Goal: Task Accomplishment & Management: Manage account settings

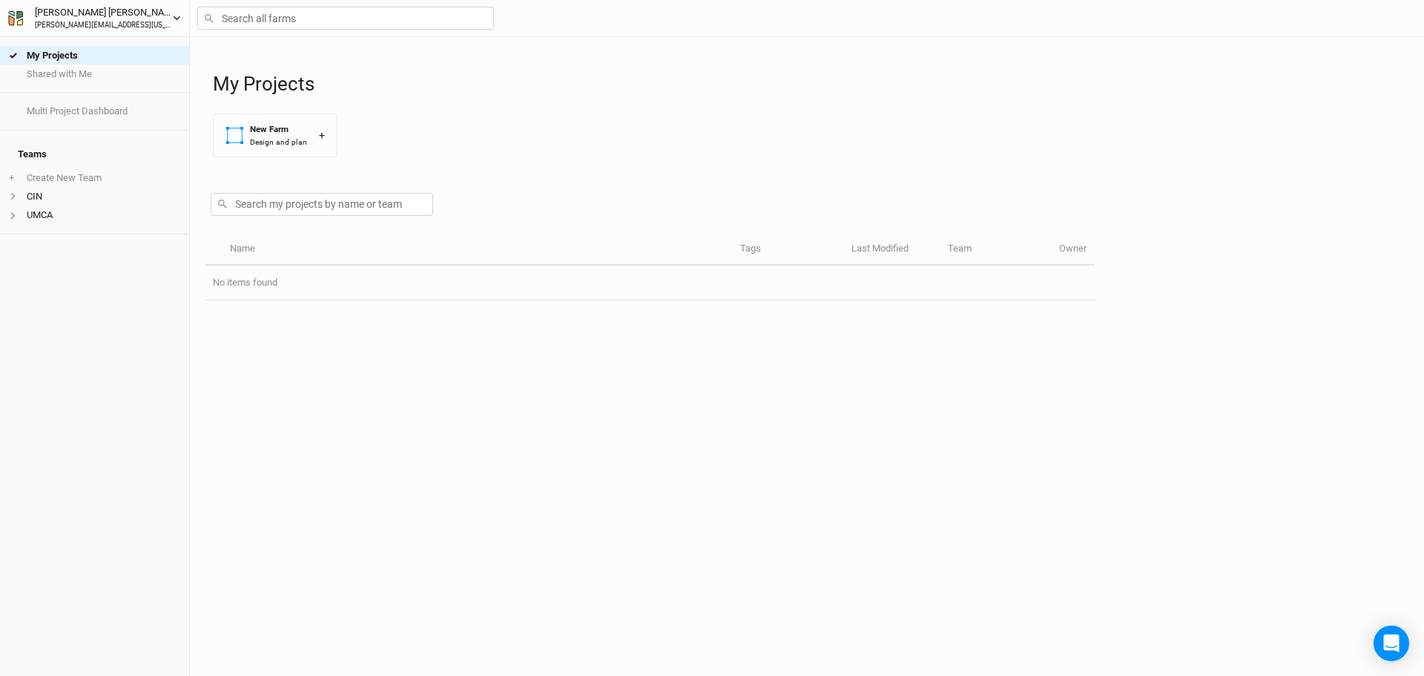
click at [81, 21] on div "[PERSON_NAME][EMAIL_ADDRESS][US_STATE][DOMAIN_NAME]" at bounding box center [104, 25] width 138 height 11
click at [137, 49] on button "User settings" at bounding box center [122, 46] width 117 height 19
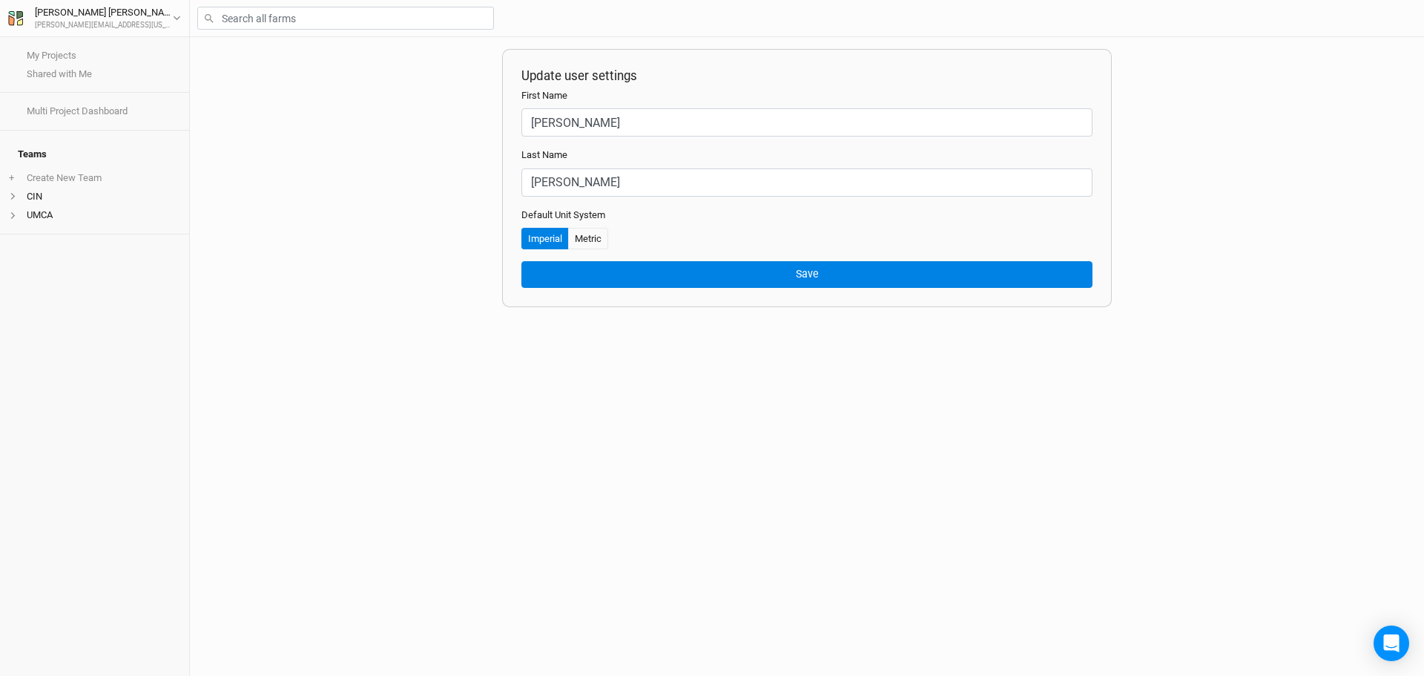
click at [588, 367] on div "Update user settings First Name [PERSON_NAME] Last Name [PERSON_NAME] Default U…" at bounding box center [807, 356] width 1234 height 639
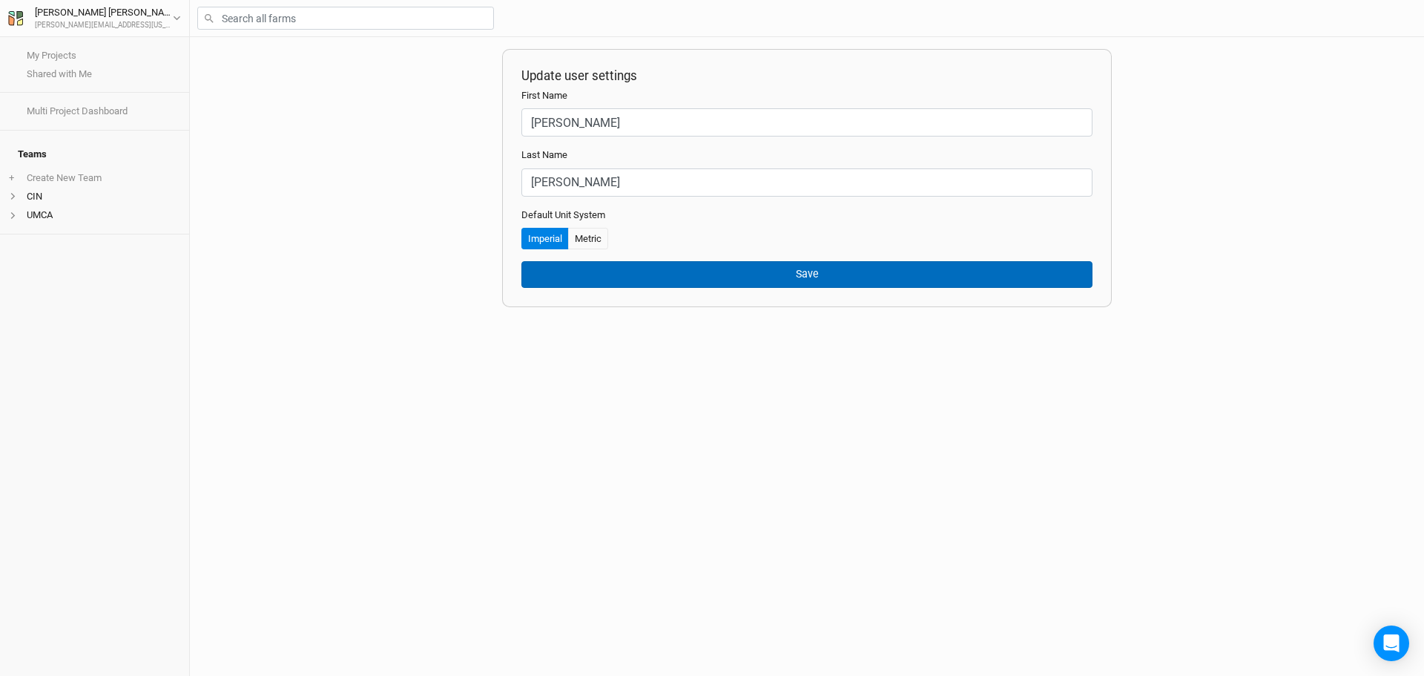
click at [588, 271] on button "Save" at bounding box center [806, 274] width 571 height 26
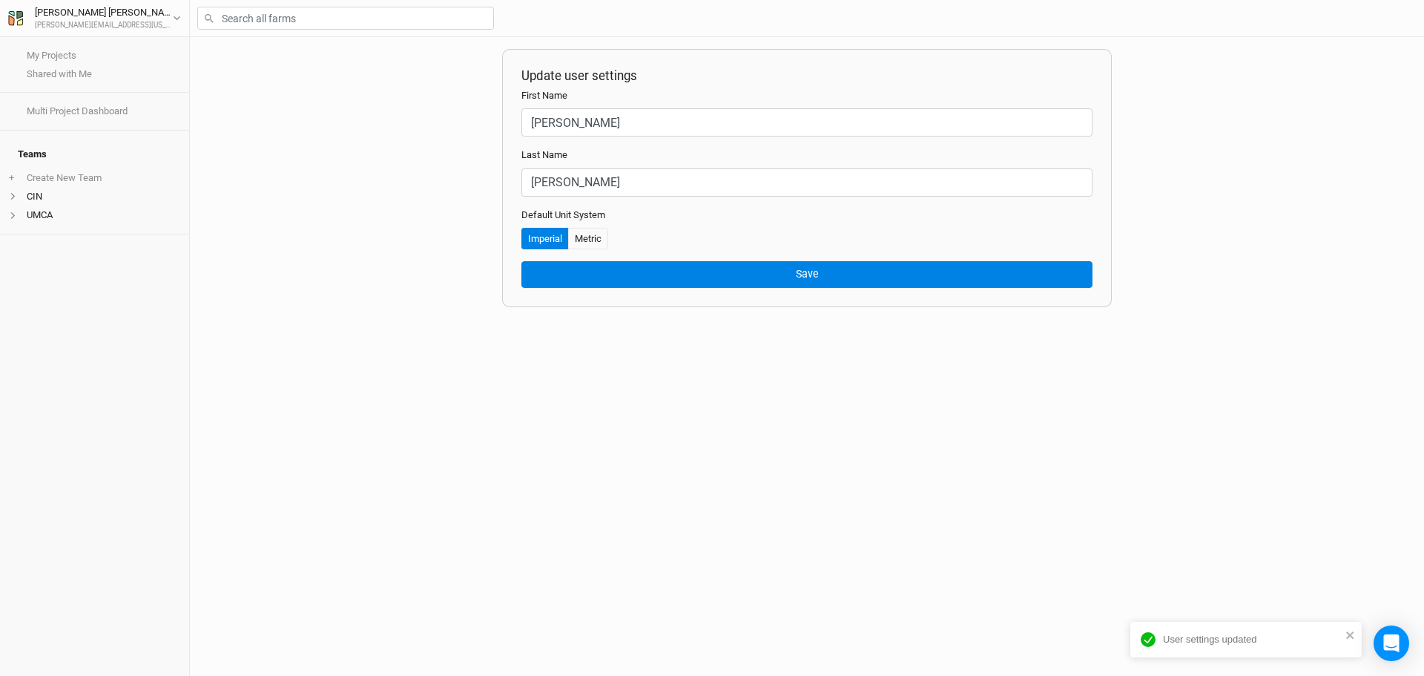
click at [273, 362] on div "Update user settings First Name [PERSON_NAME] Last Name [PERSON_NAME] Default U…" at bounding box center [807, 356] width 1234 height 639
click at [1336, 161] on div "Update user settings First Name [PERSON_NAME] Last Name [PERSON_NAME] Default U…" at bounding box center [807, 356] width 1234 height 639
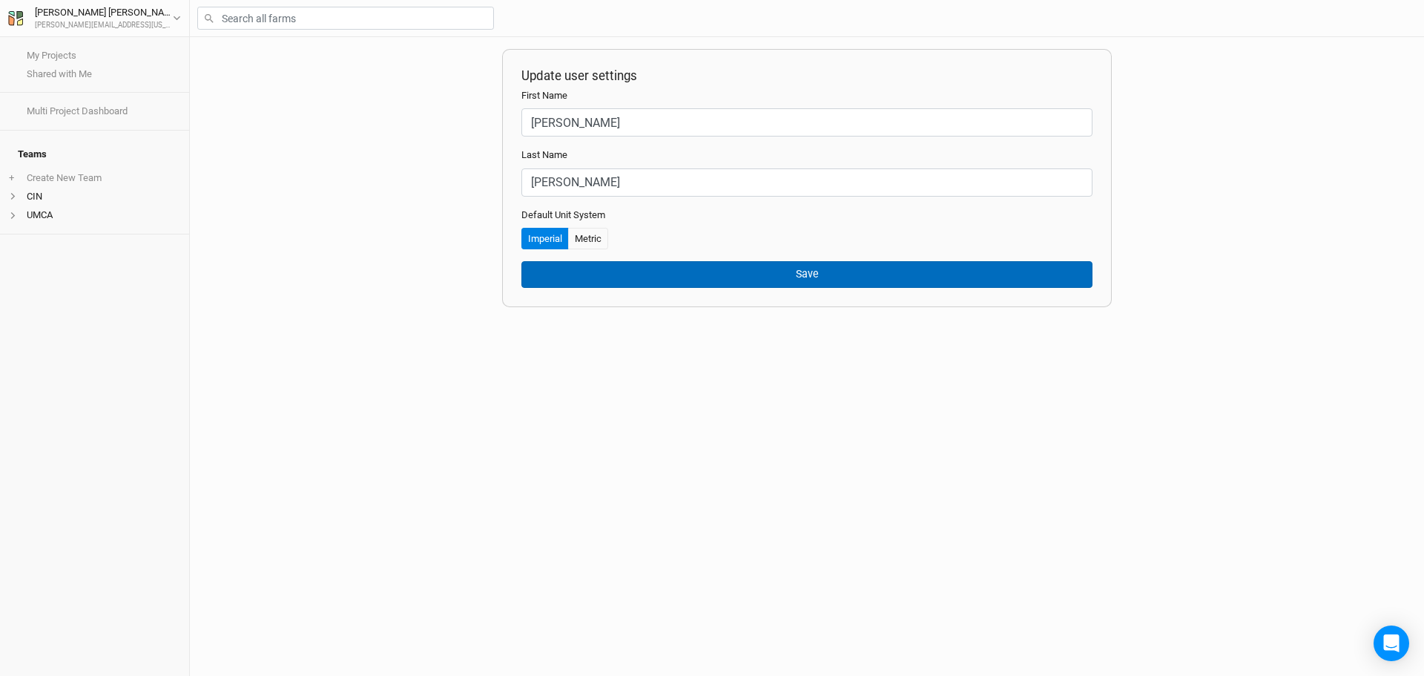
click at [768, 263] on button "Save" at bounding box center [806, 274] width 571 height 26
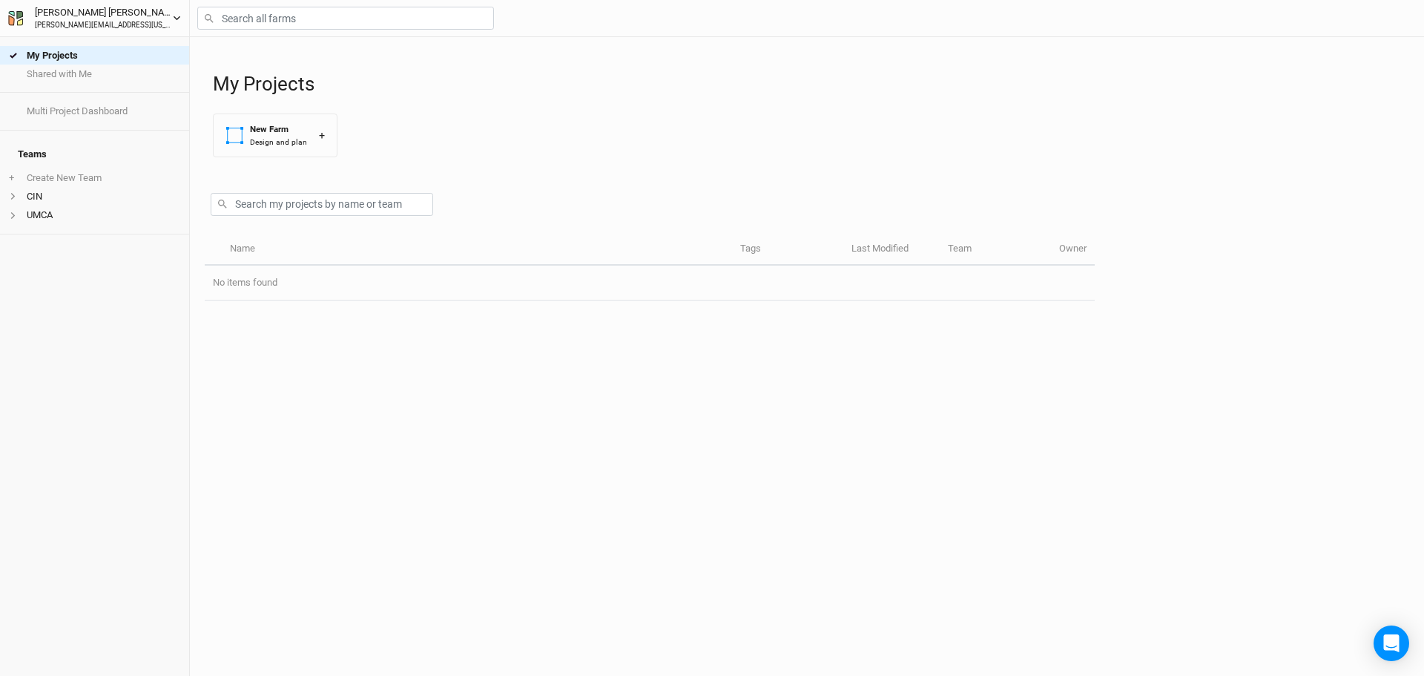
click at [65, 16] on div "Ron Revord" at bounding box center [104, 12] width 138 height 15
